Goal: Check status: Check status

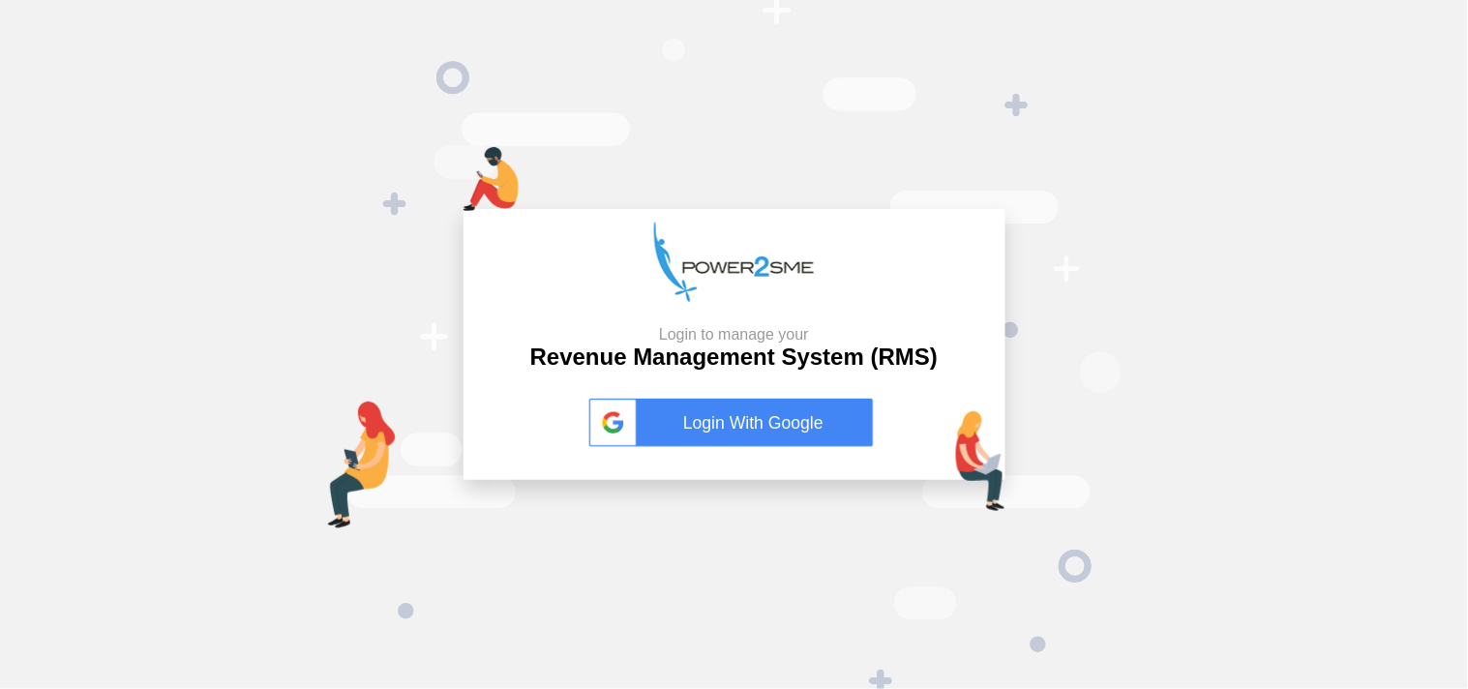
click at [743, 437] on link "Login With Google" at bounding box center [734, 423] width 290 height 48
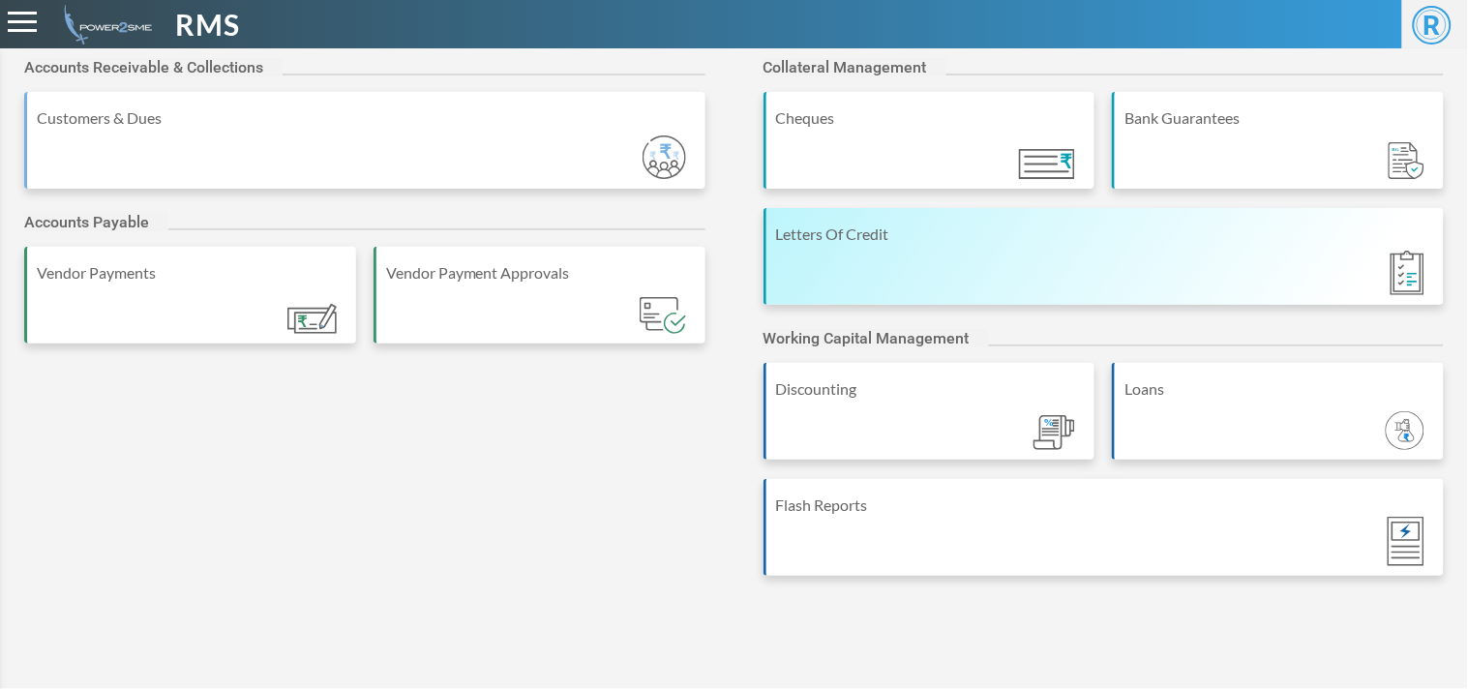
click at [1203, 215] on div "Letters Of Credit" at bounding box center [1104, 256] width 681 height 97
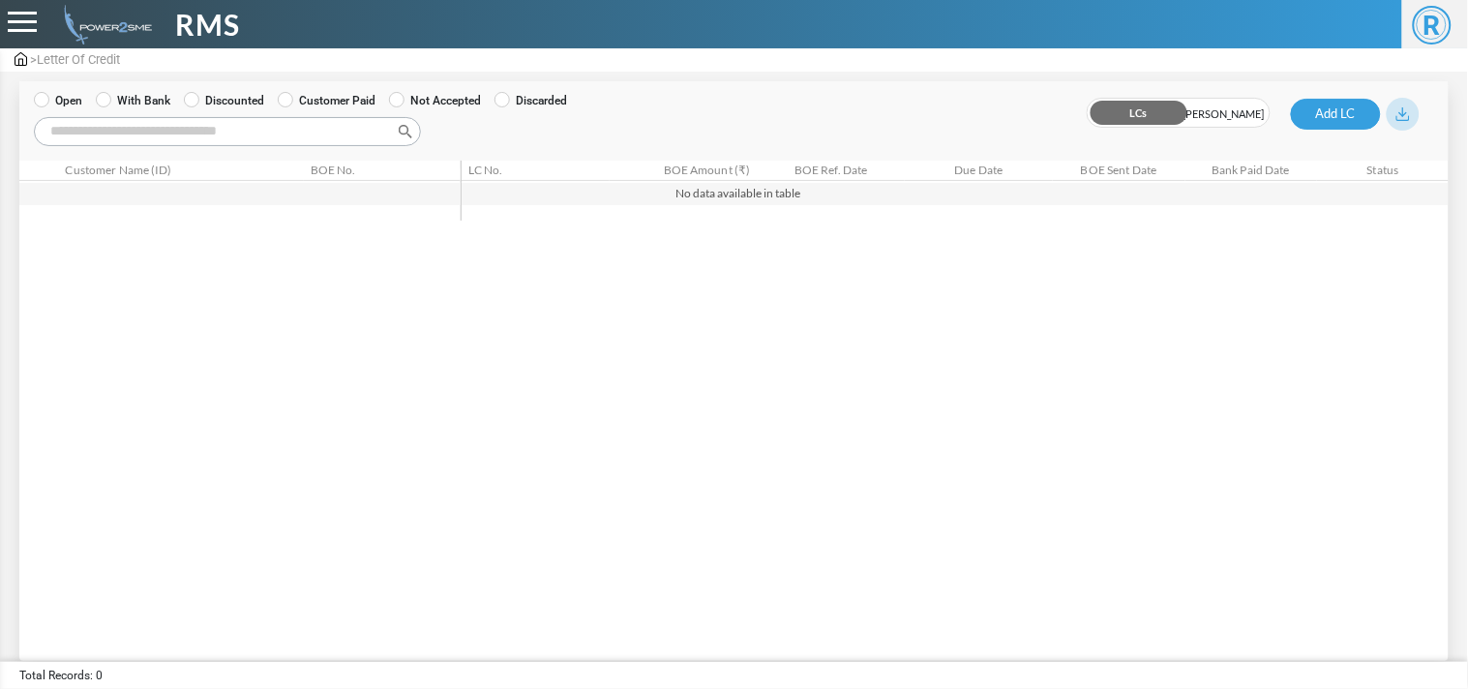
click at [116, 103] on label "With Bank" at bounding box center [133, 100] width 75 height 17
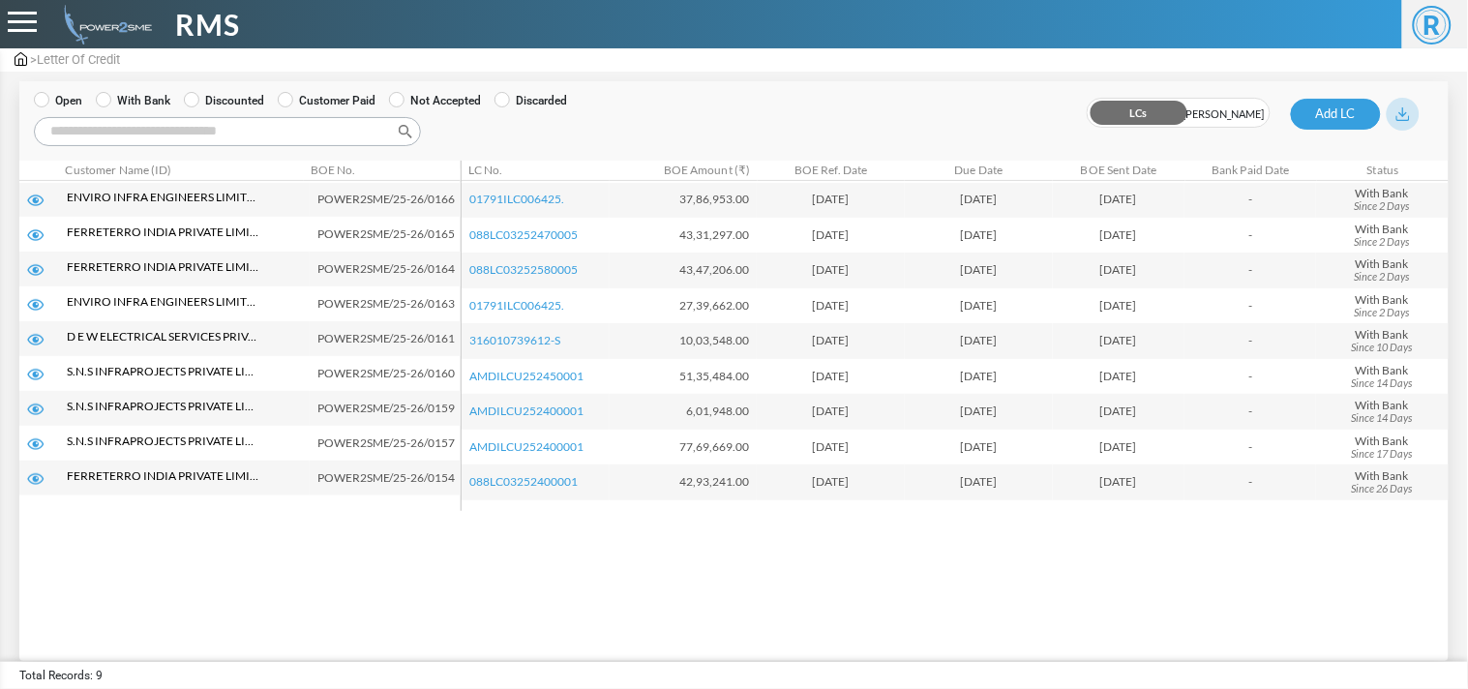
click at [79, 99] on label "Open" at bounding box center [58, 100] width 48 height 17
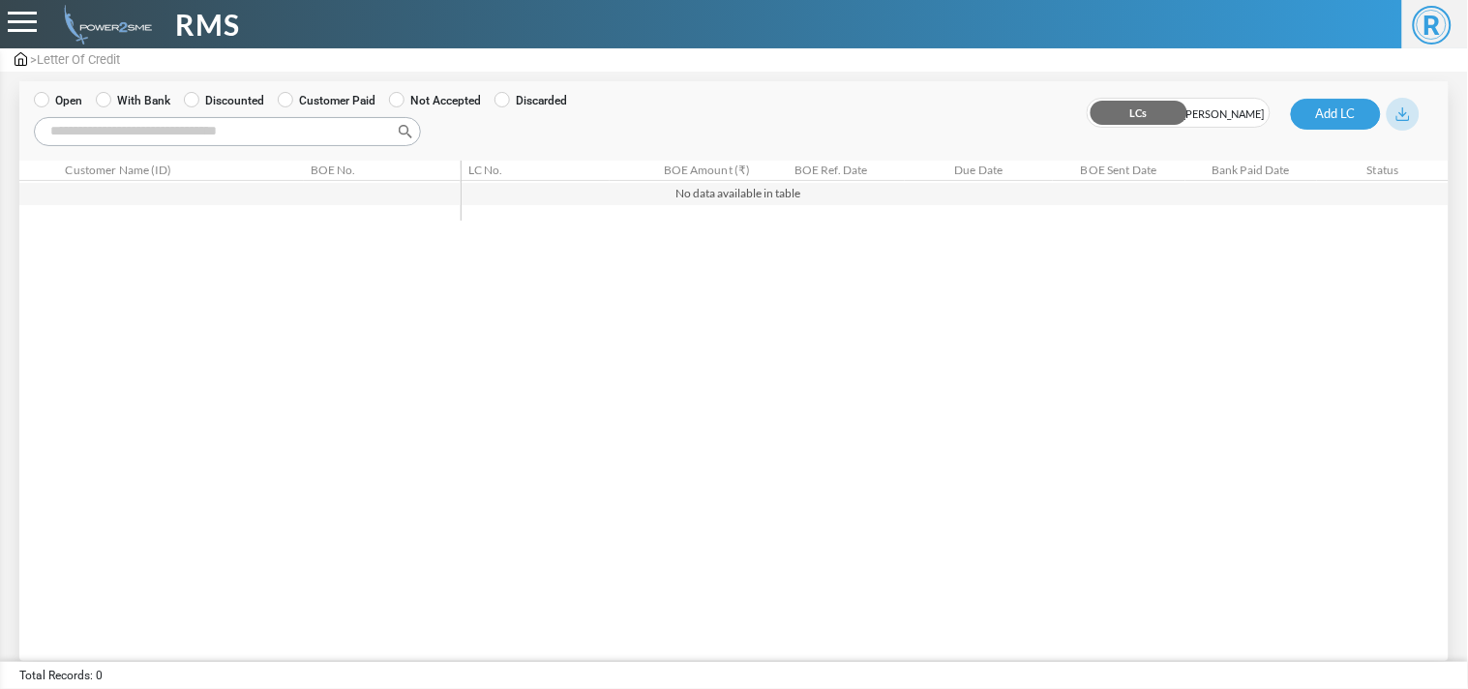
click at [148, 100] on label "With Bank" at bounding box center [133, 100] width 75 height 17
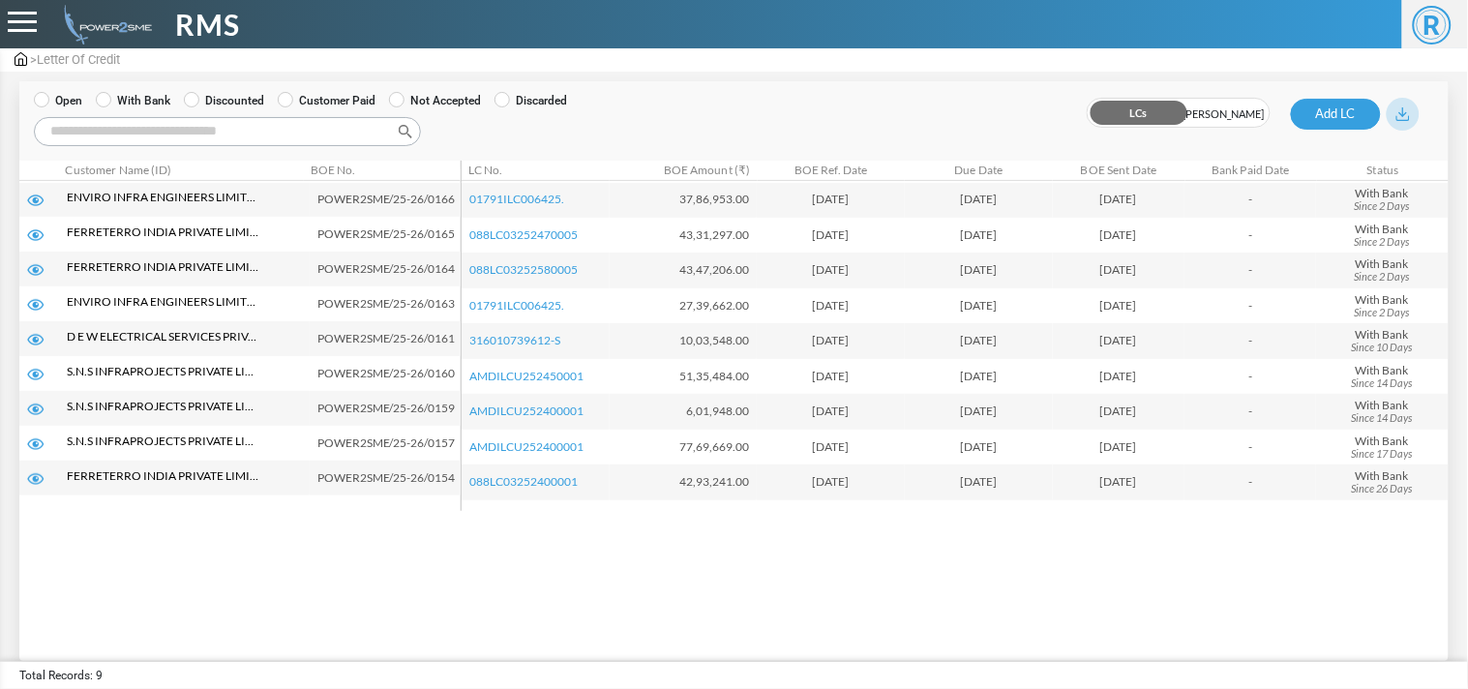
click at [264, 139] on input "Search:" at bounding box center [227, 131] width 387 height 29
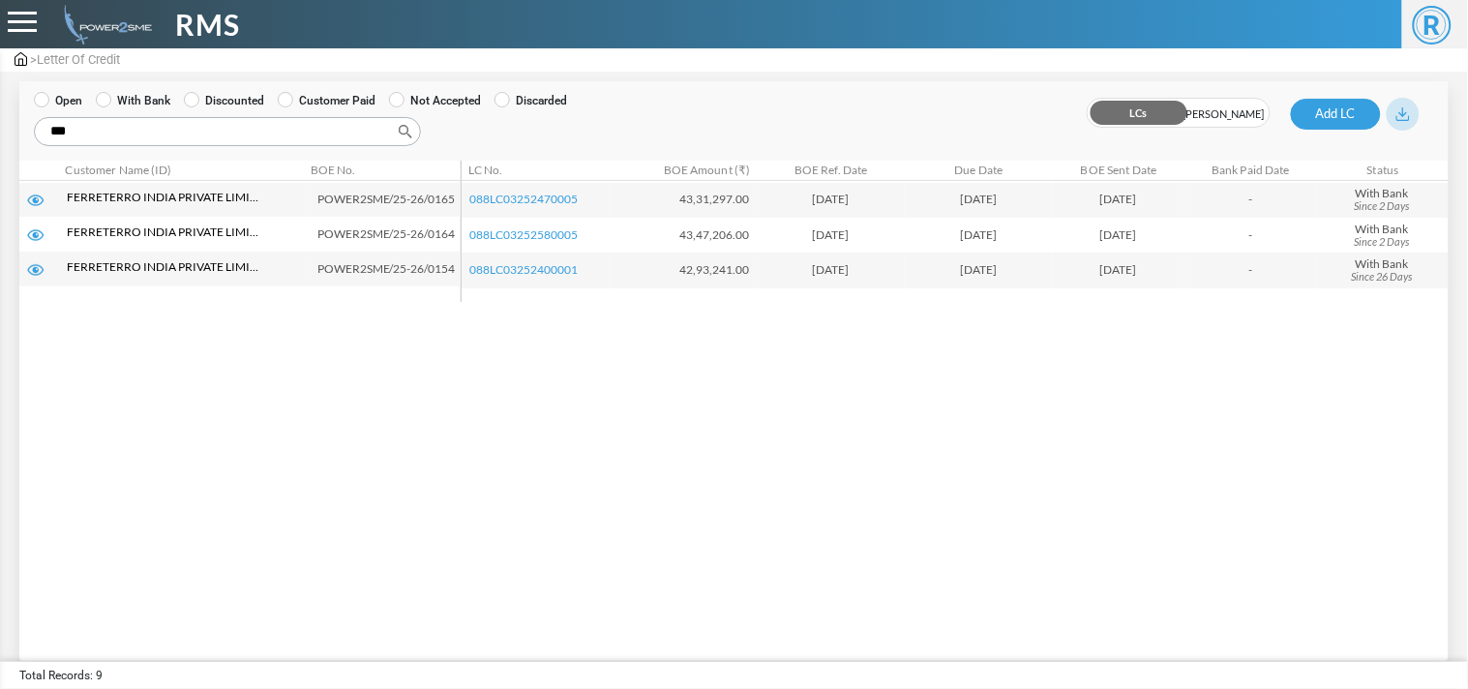
type input "***"
